Goal: Find specific page/section: Find specific page/section

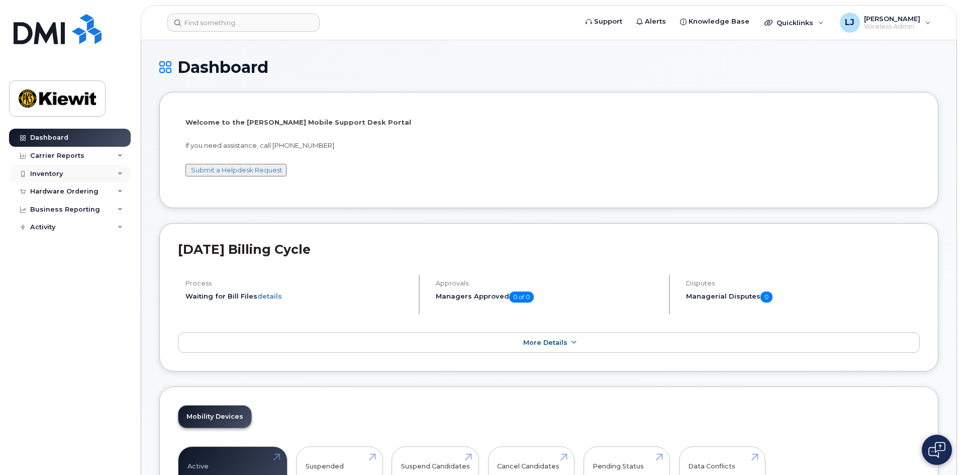
click at [63, 178] on div "Inventory" at bounding box center [70, 174] width 122 height 18
click at [61, 167] on div "Inventory" at bounding box center [70, 174] width 122 height 18
click at [229, 22] on input at bounding box center [243, 23] width 152 height 18
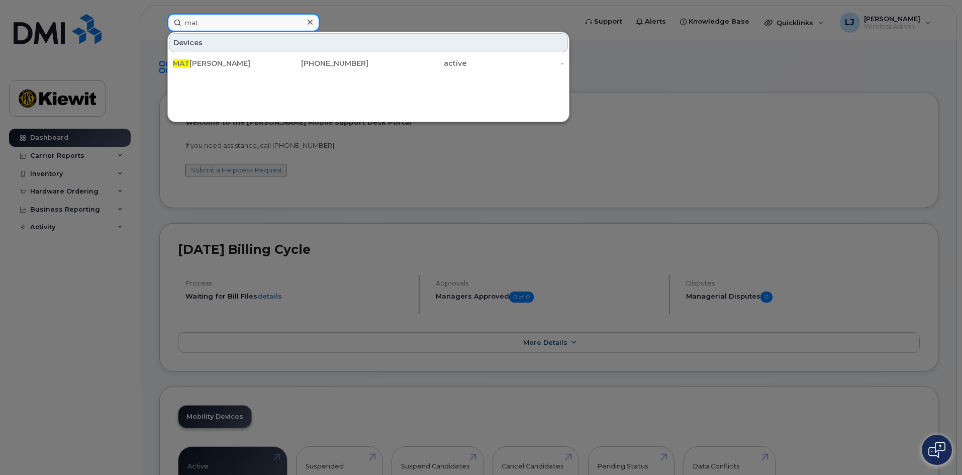
type input "mat"
click at [208, 26] on input "mat" at bounding box center [243, 23] width 152 height 18
click at [229, 13] on div at bounding box center [481, 237] width 962 height 475
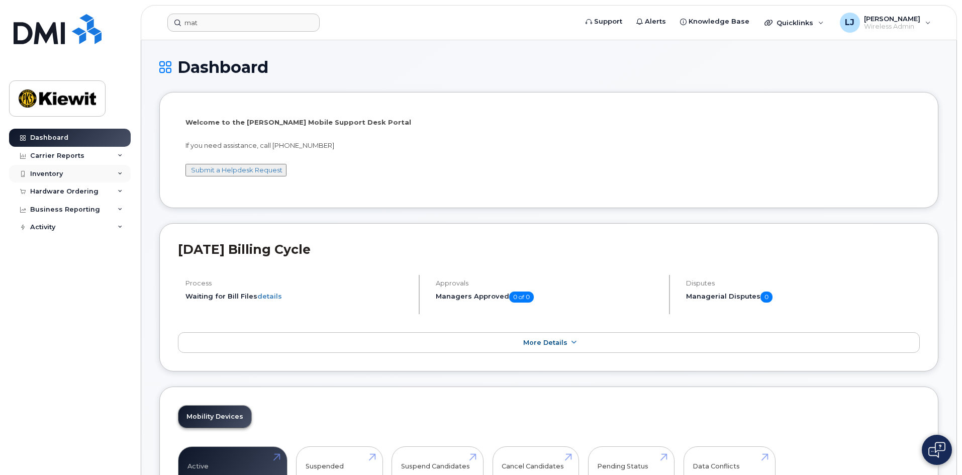
click at [61, 170] on div "Inventory" at bounding box center [46, 174] width 33 height 8
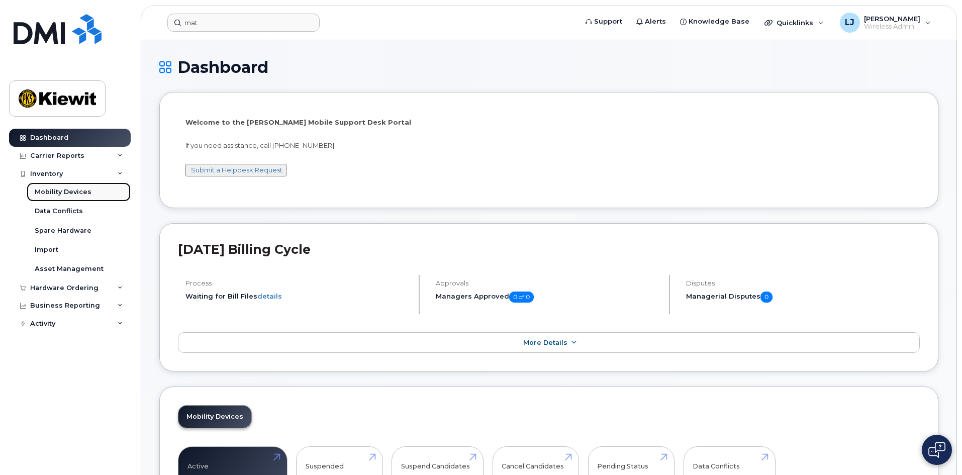
click at [57, 192] on div "Mobility Devices" at bounding box center [63, 191] width 57 height 9
